Goal: Information Seeking & Learning: Learn about a topic

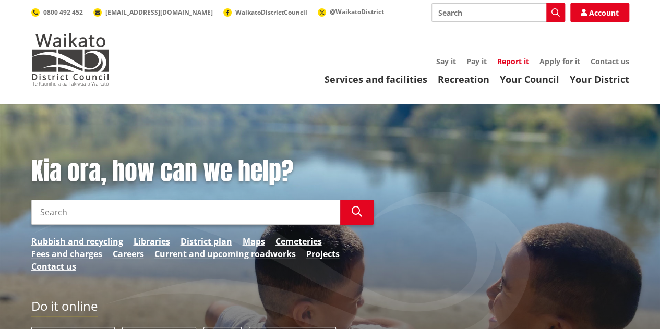
click at [511, 58] on link "Report it" at bounding box center [513, 61] width 32 height 10
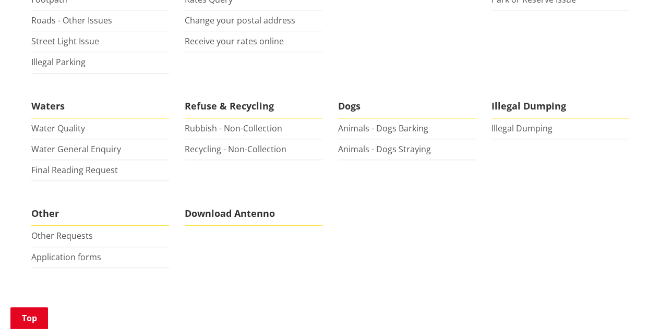
scroll to position [360, 0]
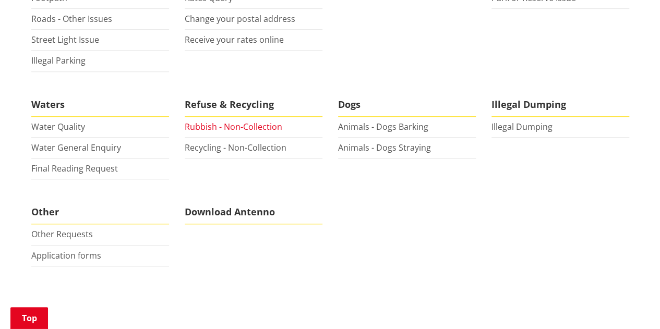
click at [246, 127] on link "Rubbish - Non-Collection" at bounding box center [234, 126] width 98 height 11
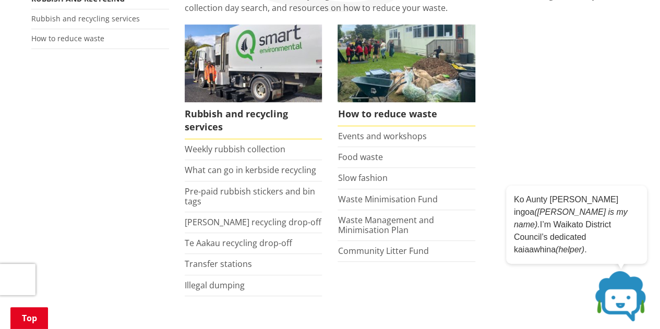
scroll to position [231, 0]
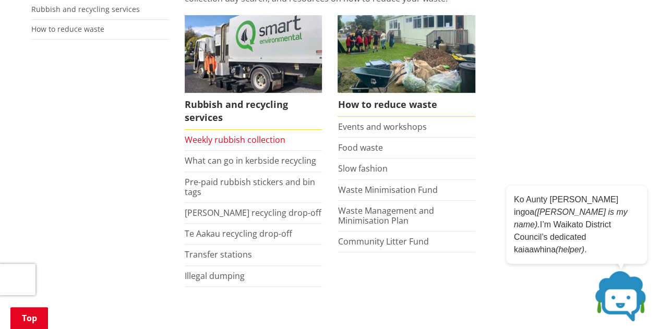
click at [235, 140] on link "Weekly rubbish collection" at bounding box center [235, 139] width 101 height 11
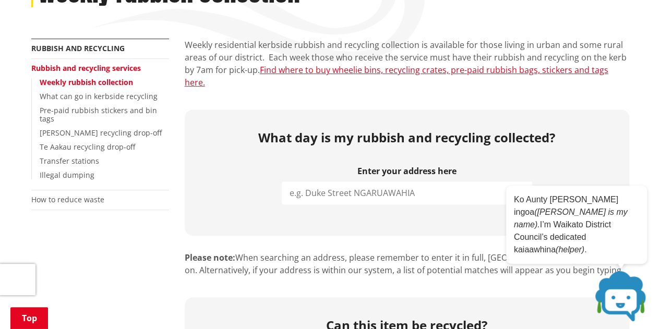
scroll to position [180, 0]
